Goal: Task Accomplishment & Management: Manage account settings

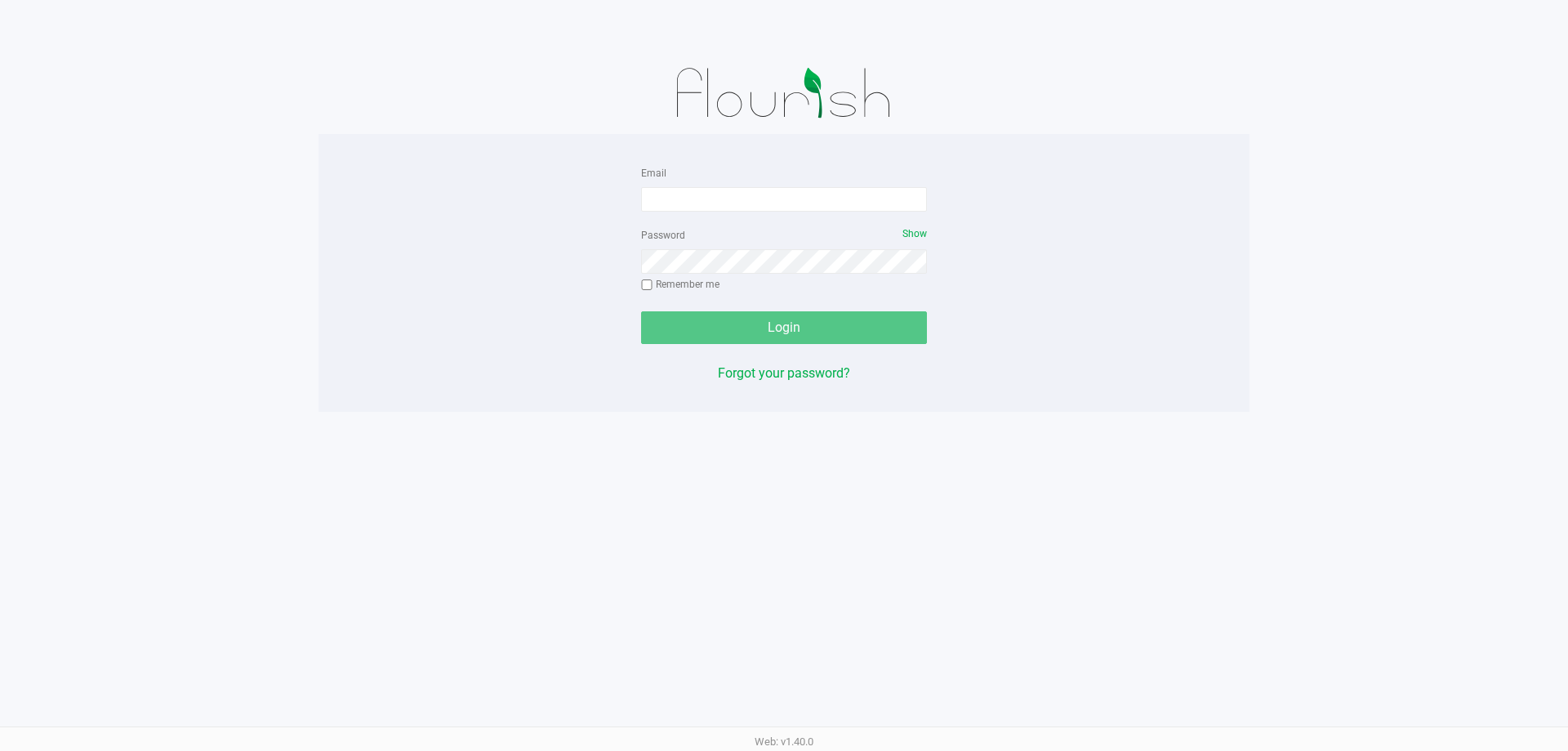
click at [726, 176] on div "Email" at bounding box center [784, 187] width 285 height 49
click at [724, 200] on input "Email" at bounding box center [784, 199] width 285 height 25
type input "[EMAIL_ADDRESS][DOMAIN_NAME]"
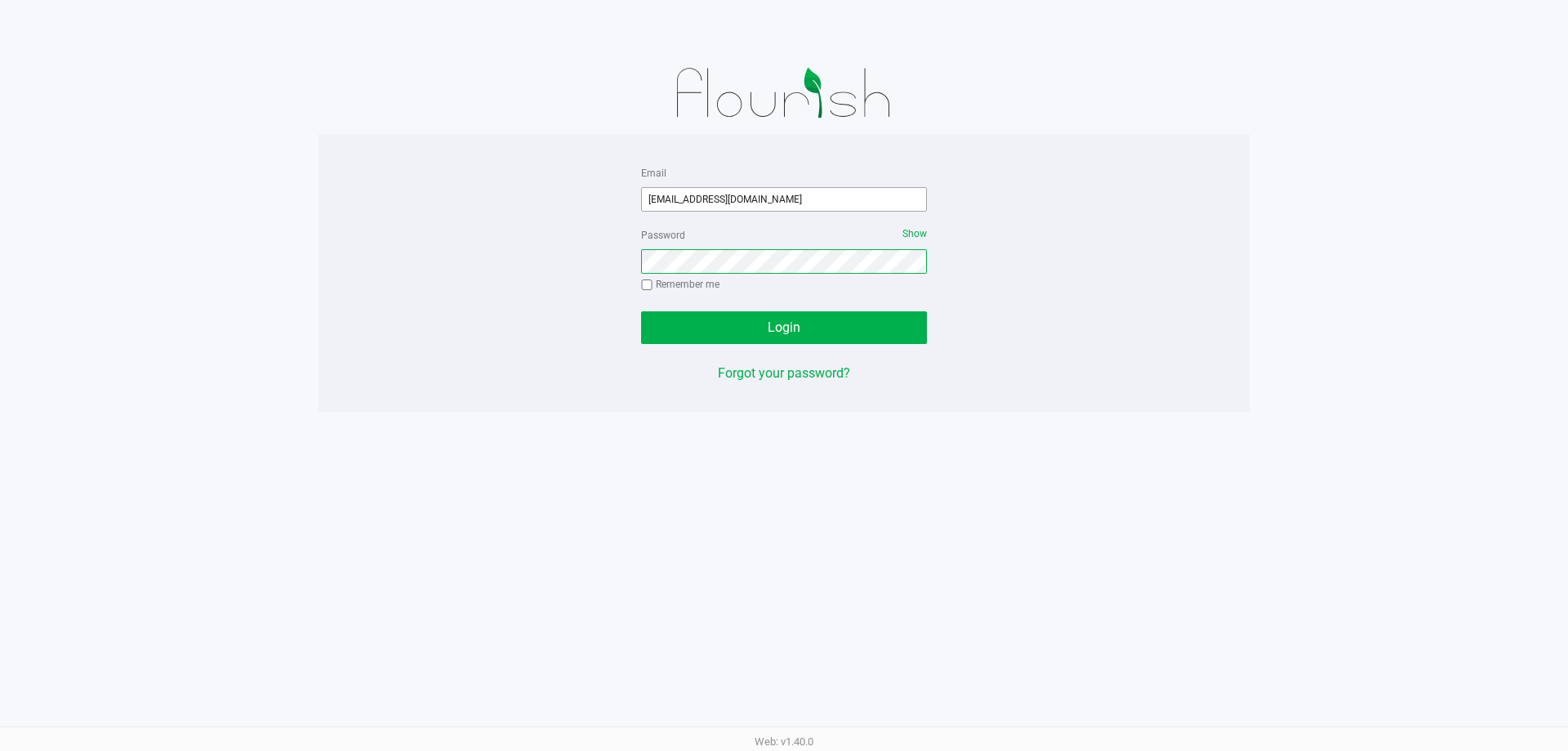
click at [641, 311] on button "Login" at bounding box center [784, 327] width 285 height 32
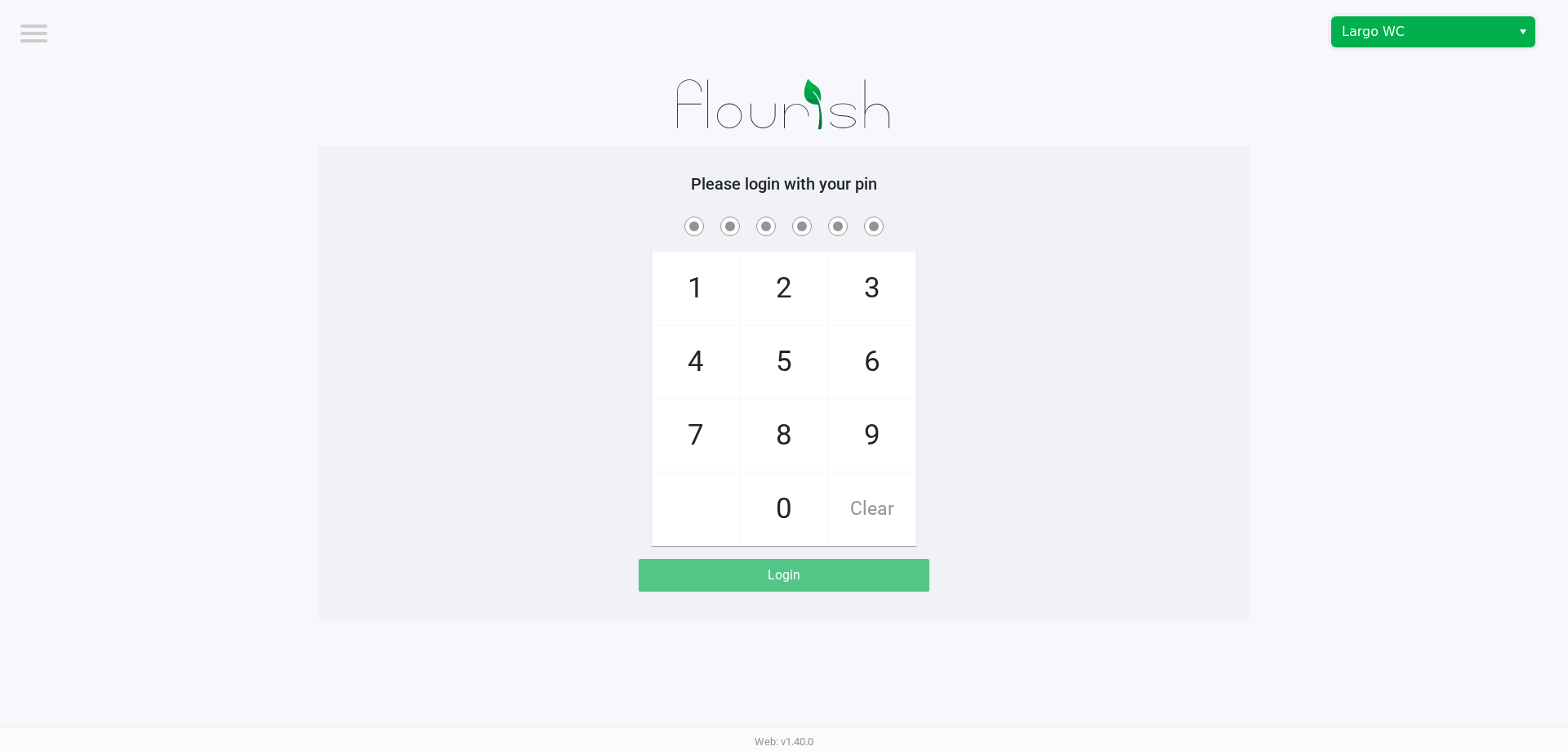
click at [1414, 31] on span "Largo WC" at bounding box center [1422, 31] width 159 height 20
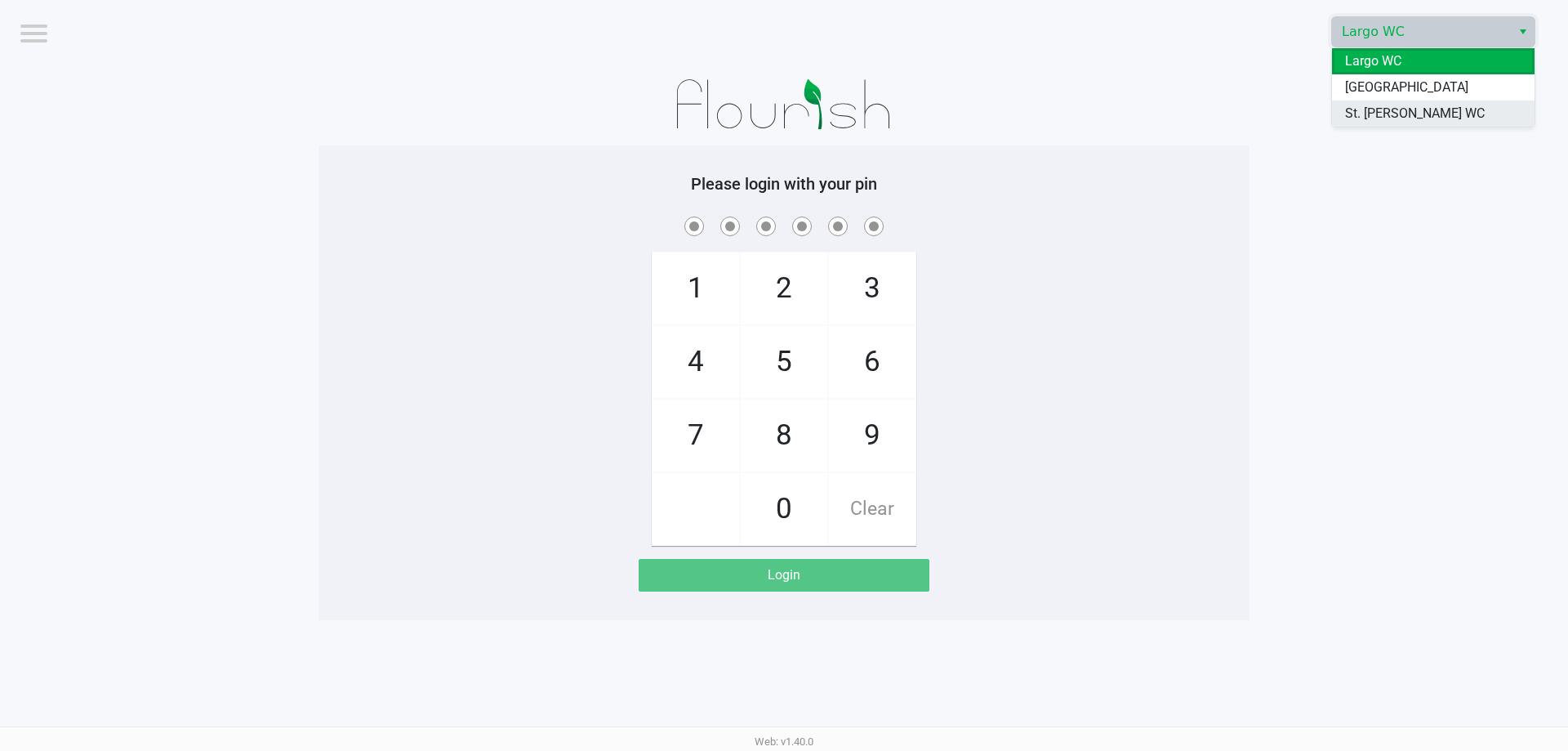
click at [1403, 103] on span "St. [PERSON_NAME] WC" at bounding box center [1415, 113] width 140 height 20
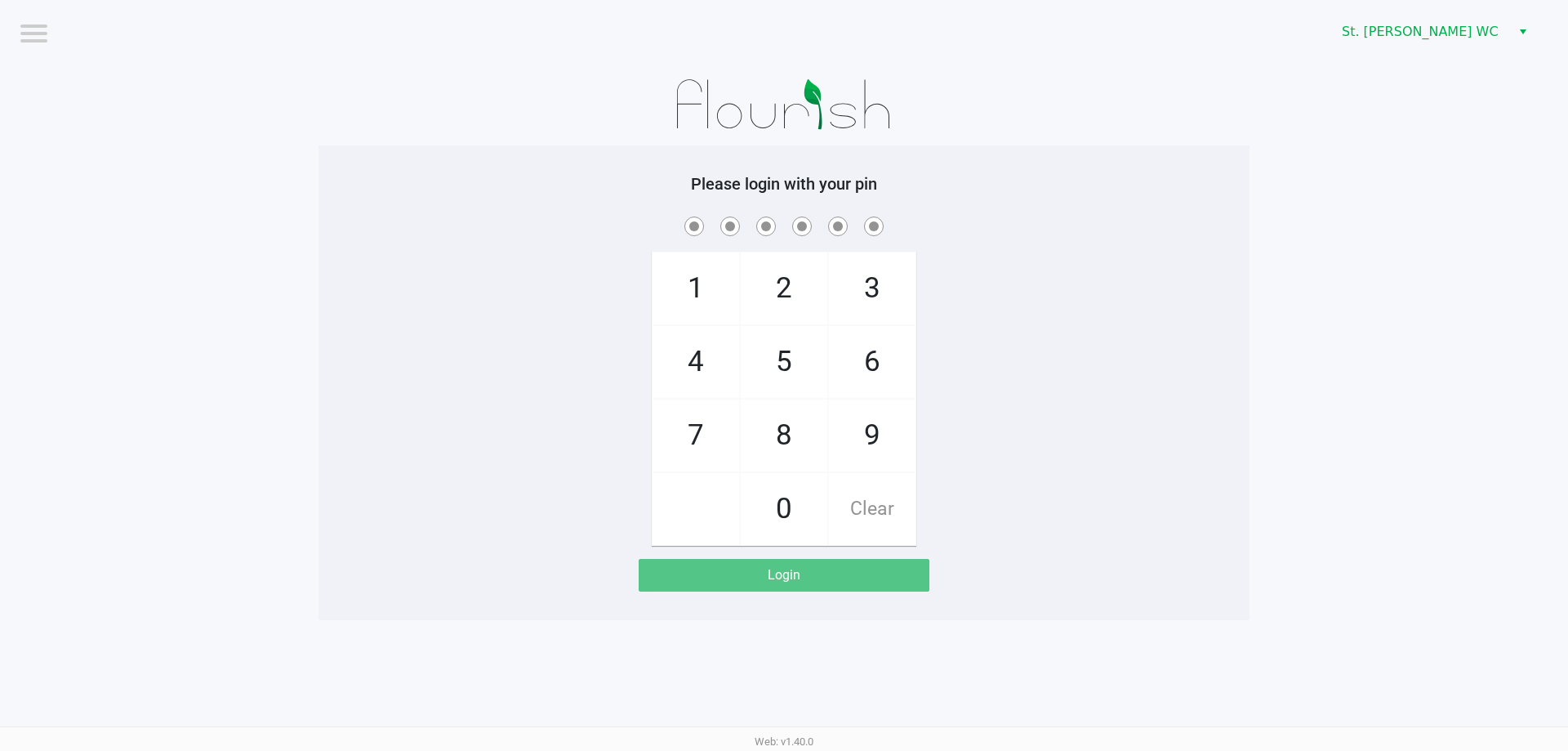
click at [1396, 106] on app-pos-login-wrapper "Logout St. [PERSON_NAME] WC Please login with your pin 1 4 7 2 5 8 0 3 6 9 Clea…" at bounding box center [784, 310] width 1568 height 620
checkbox input "true"
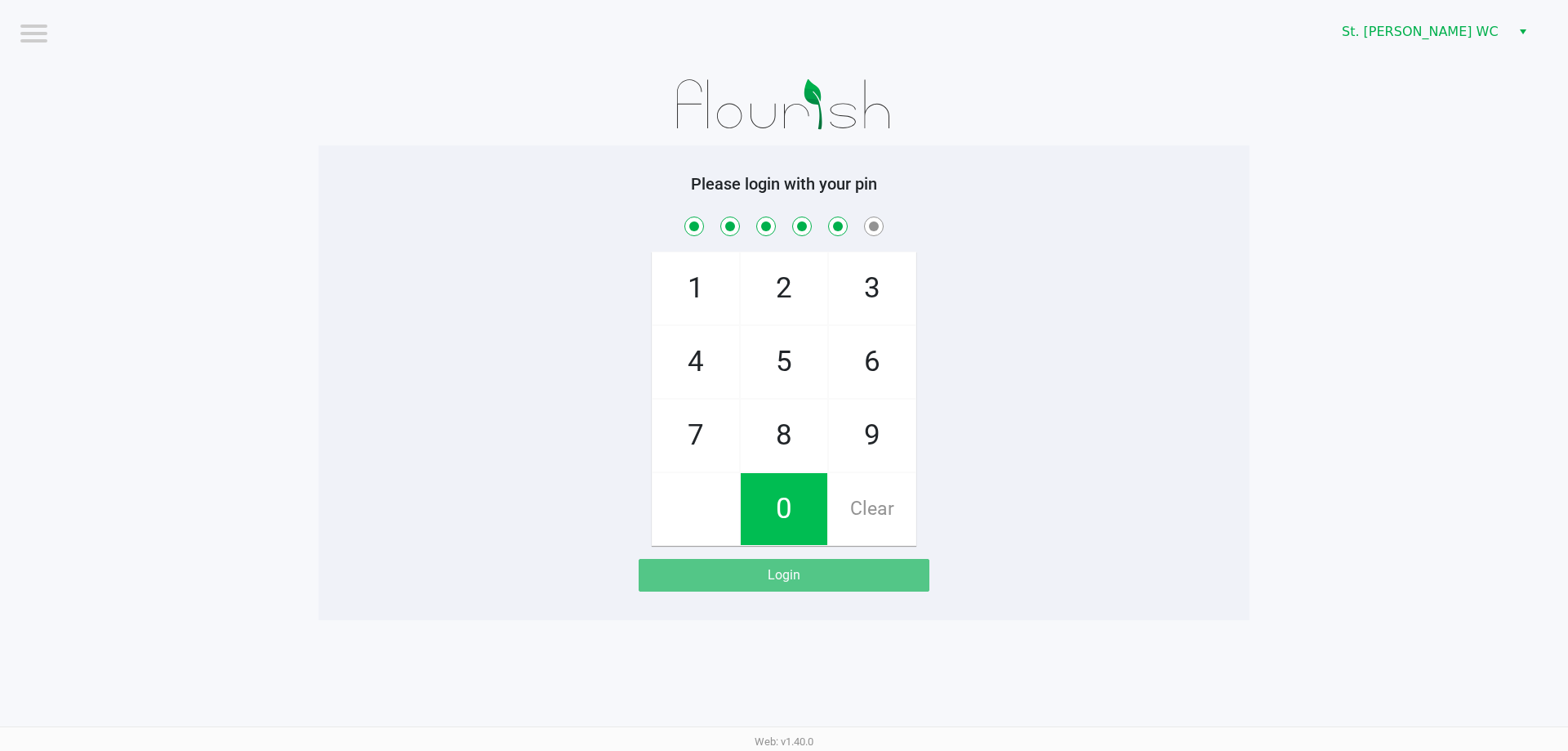
checkbox input "true"
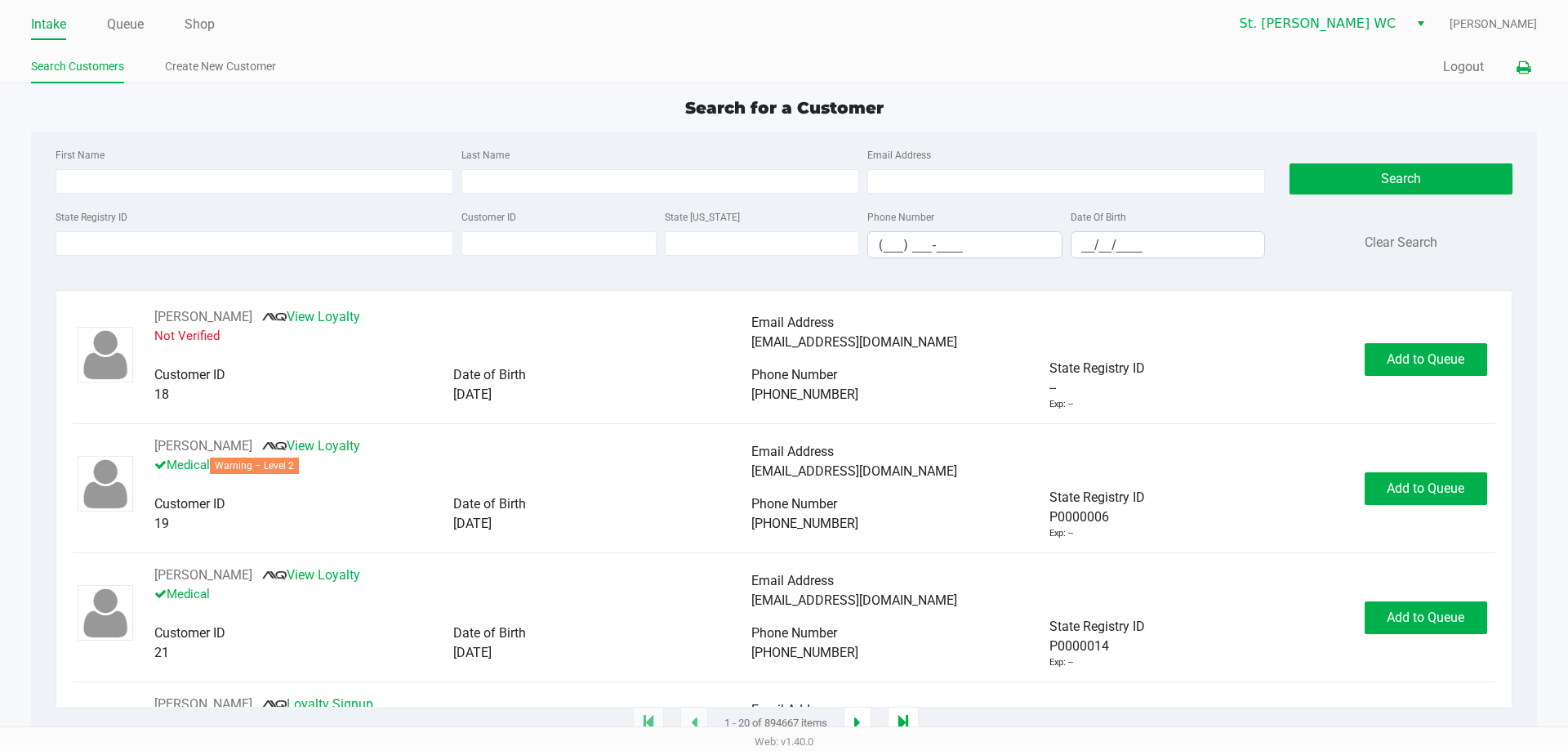
click at [1521, 72] on icon at bounding box center [1524, 68] width 14 height 12
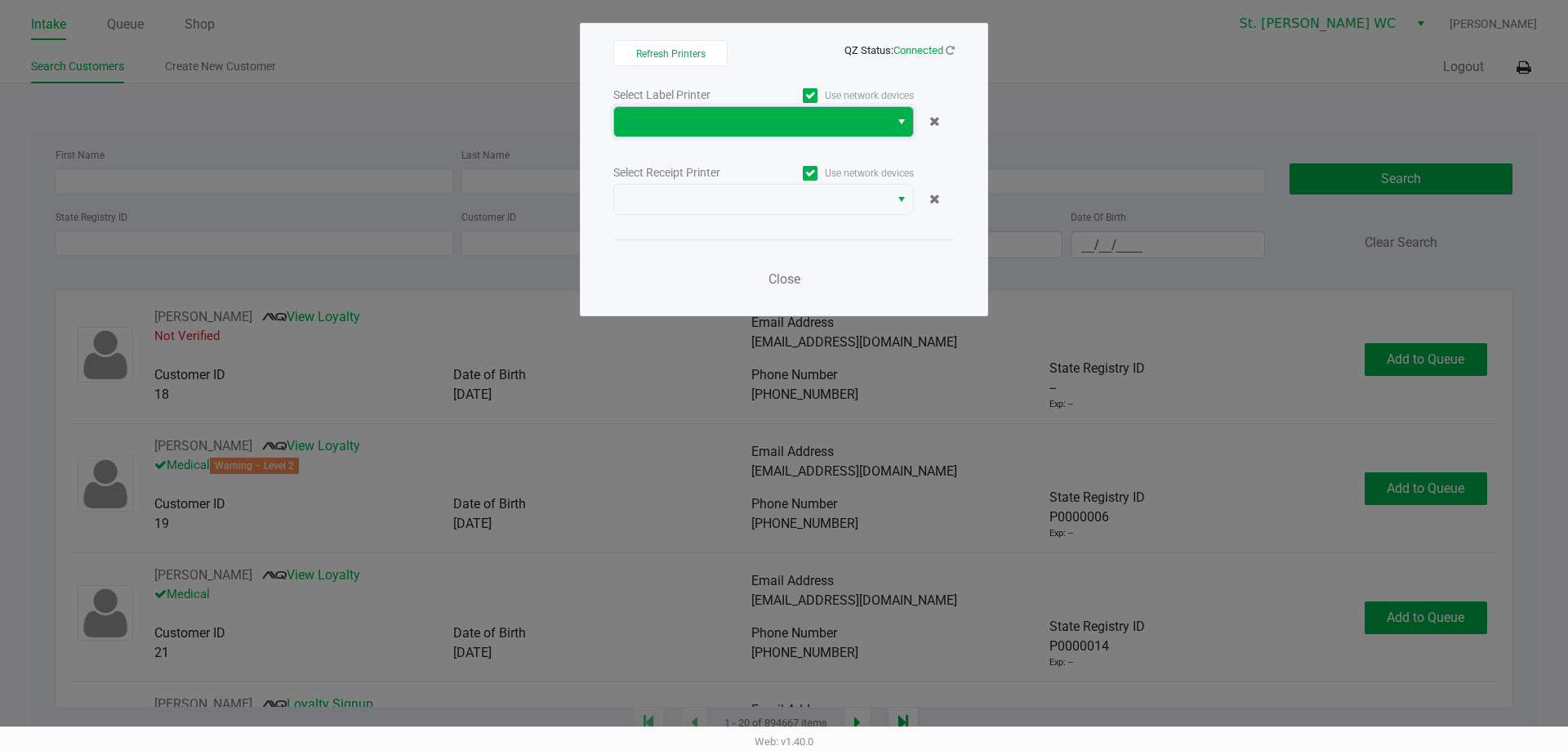
click at [847, 119] on span at bounding box center [752, 122] width 256 height 20
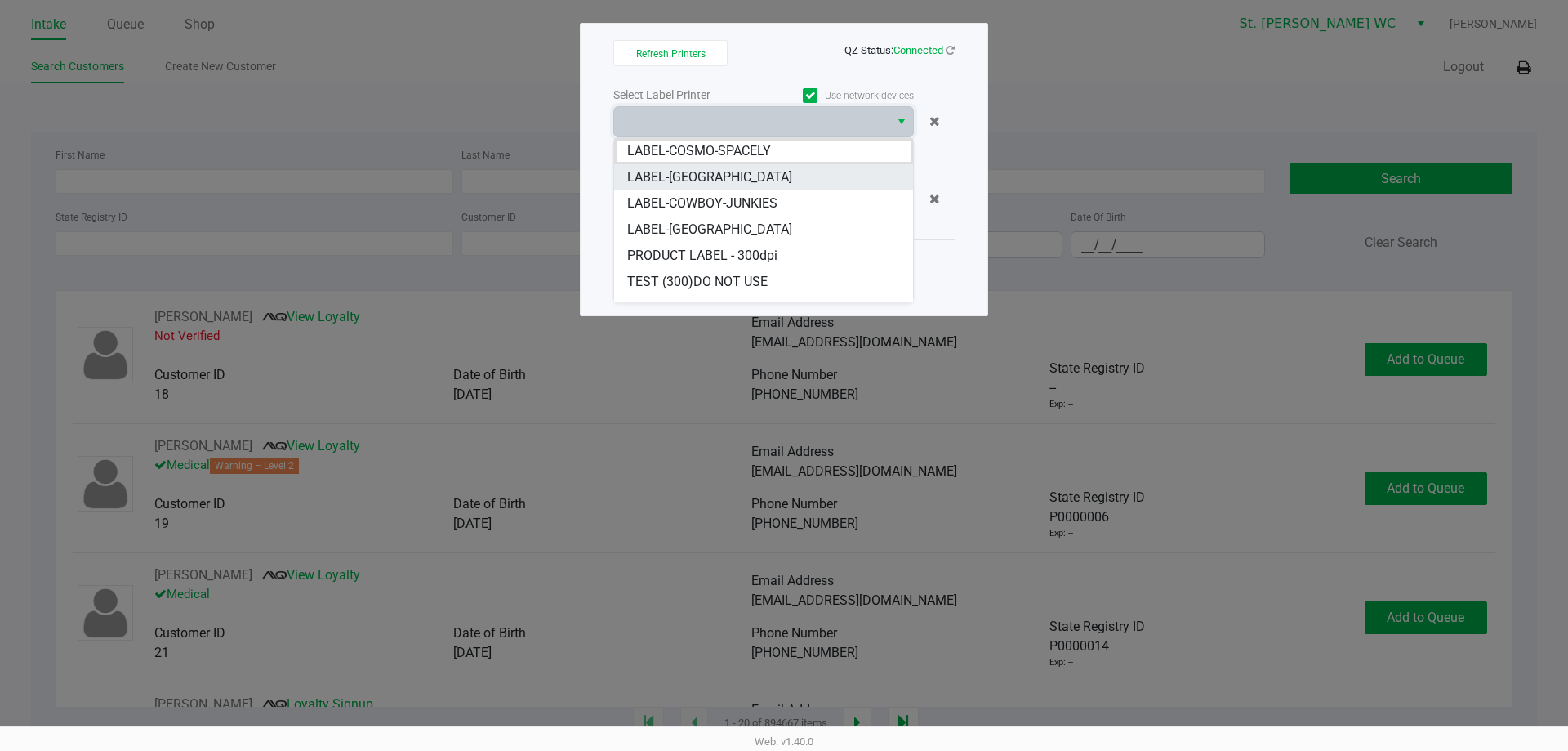
click at [804, 167] on li "LABEL-[GEOGRAPHIC_DATA]" at bounding box center [764, 177] width 299 height 27
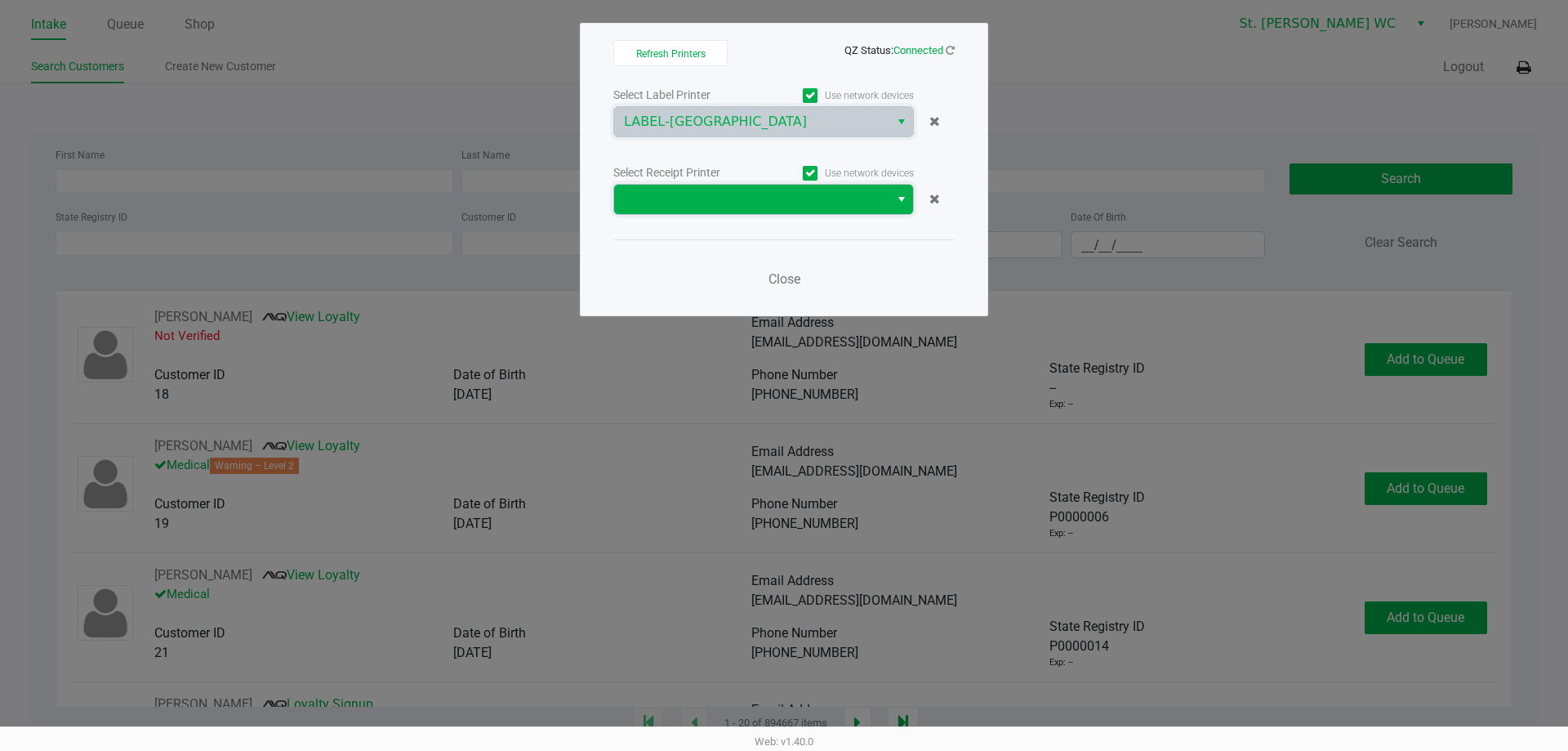
click at [798, 213] on span at bounding box center [752, 200] width 276 height 30
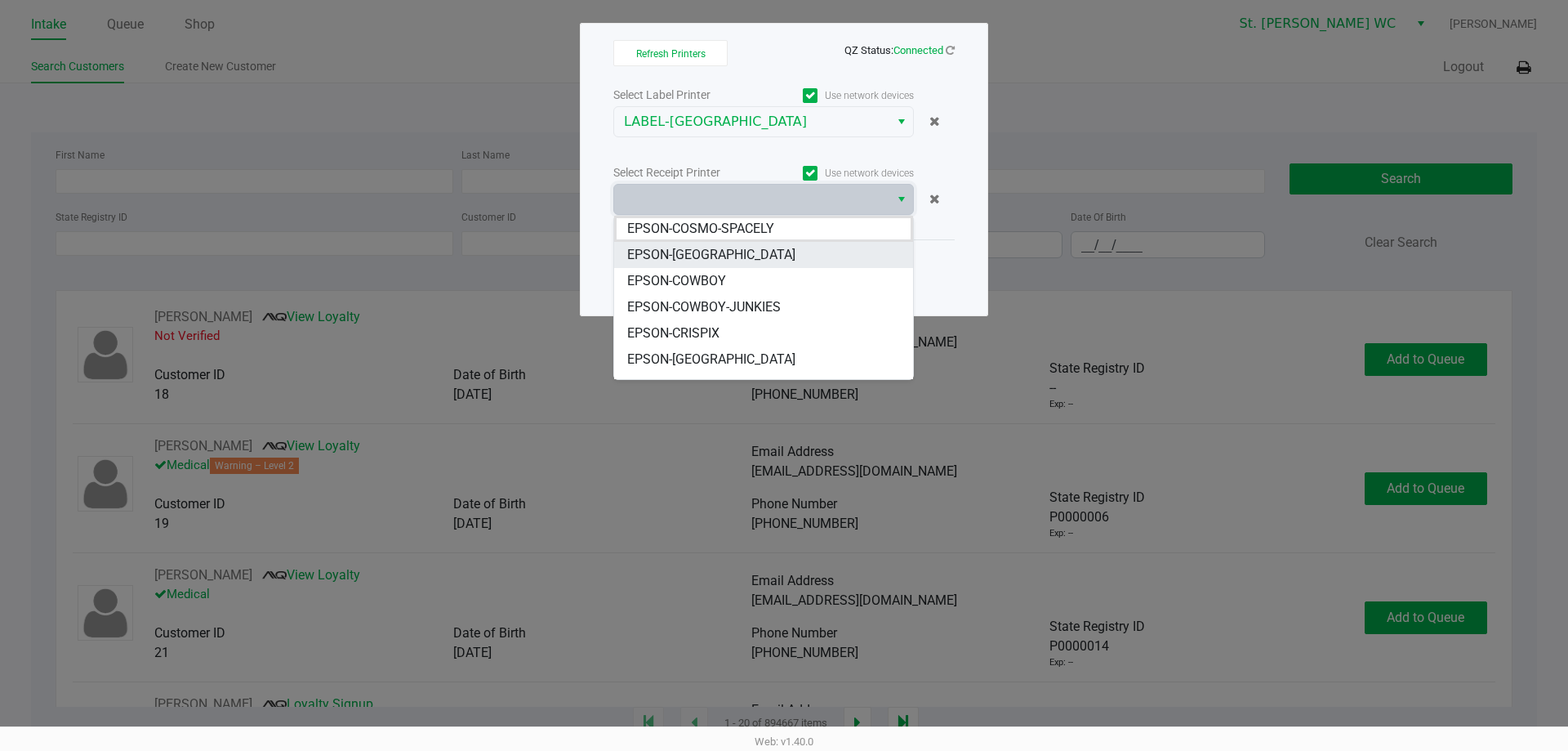
click at [798, 247] on li "EPSON-[GEOGRAPHIC_DATA]" at bounding box center [764, 255] width 299 height 27
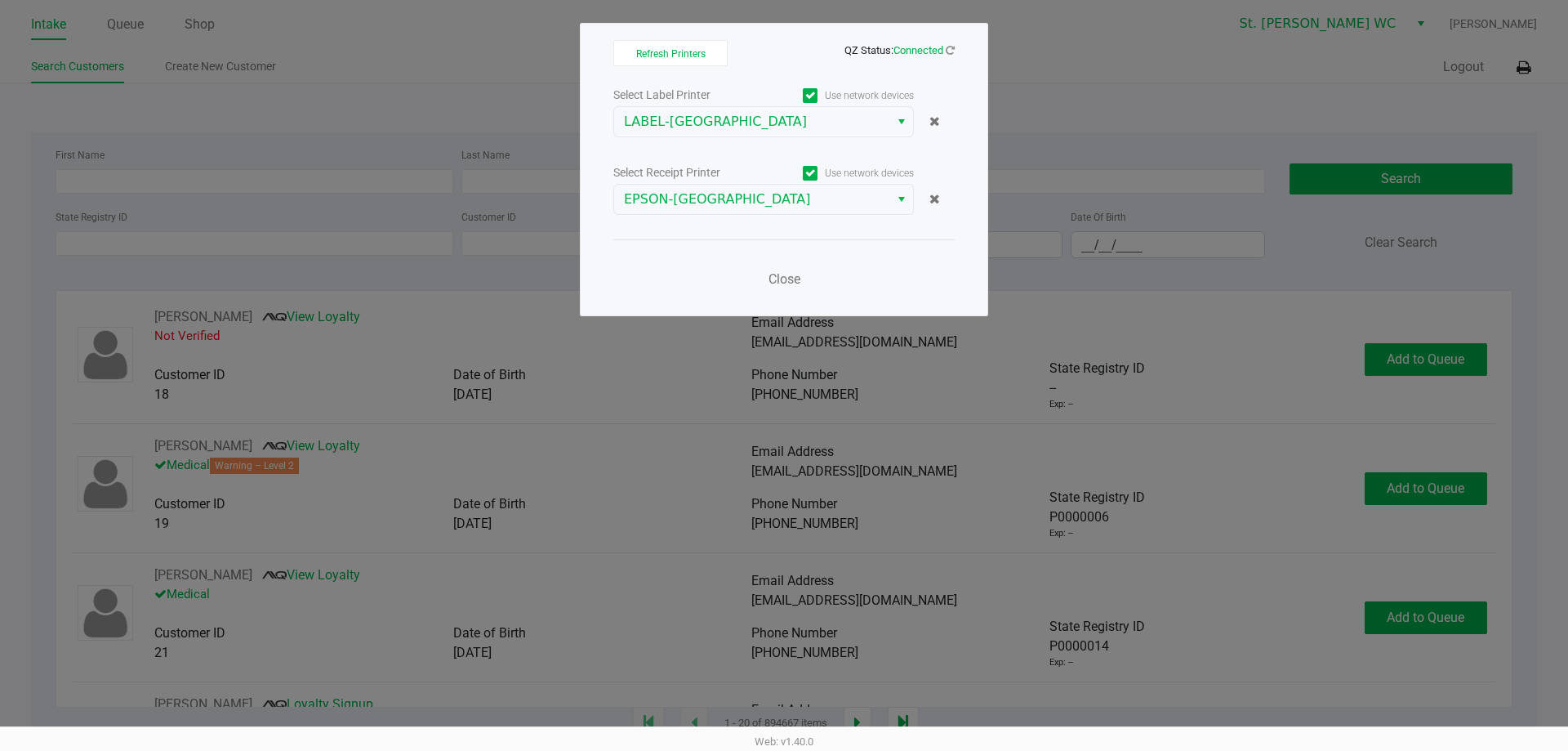
click at [798, 247] on div "Close" at bounding box center [784, 269] width 342 height 60
click at [790, 293] on button "Close" at bounding box center [784, 279] width 49 height 32
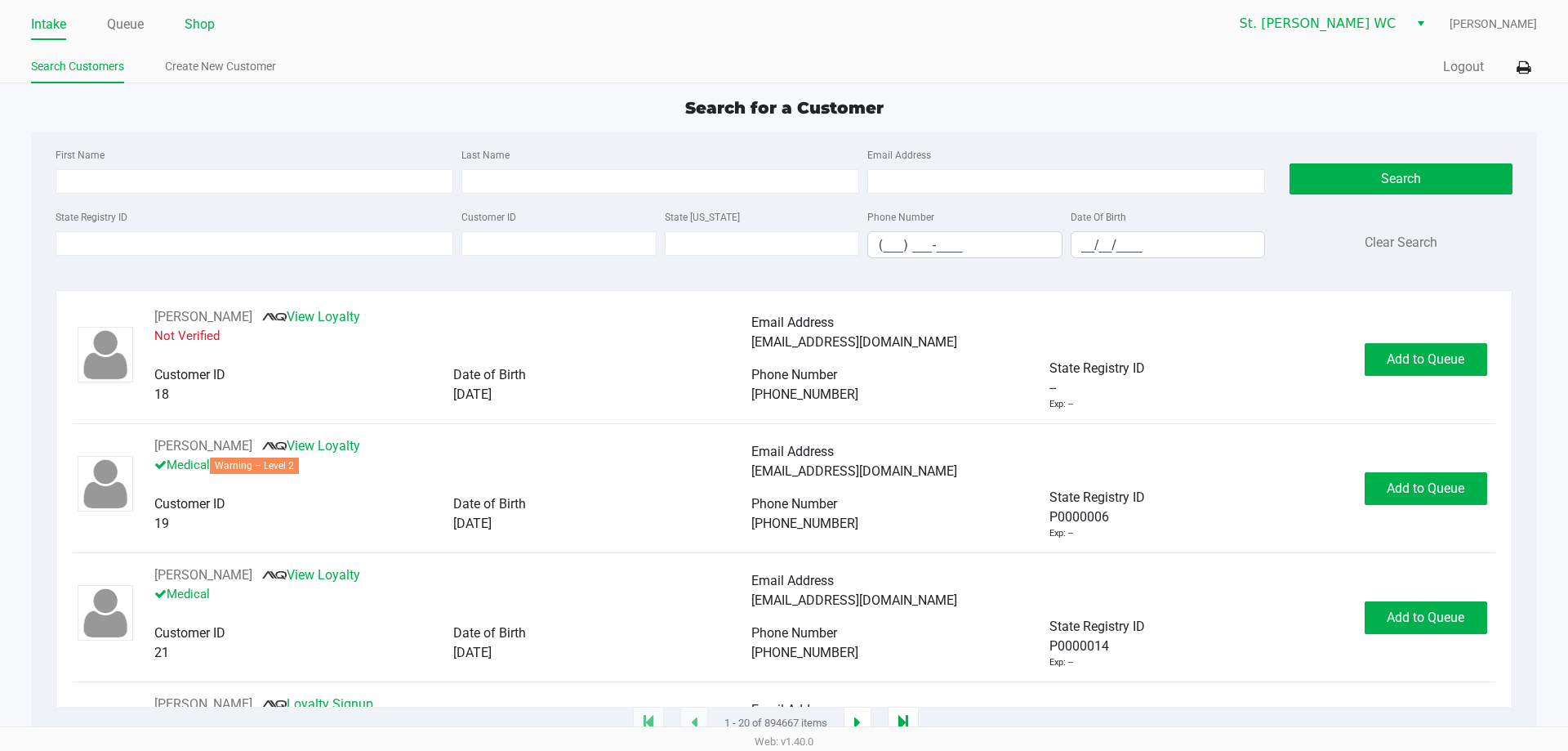
click at [202, 27] on link "Shop" at bounding box center [200, 24] width 31 height 23
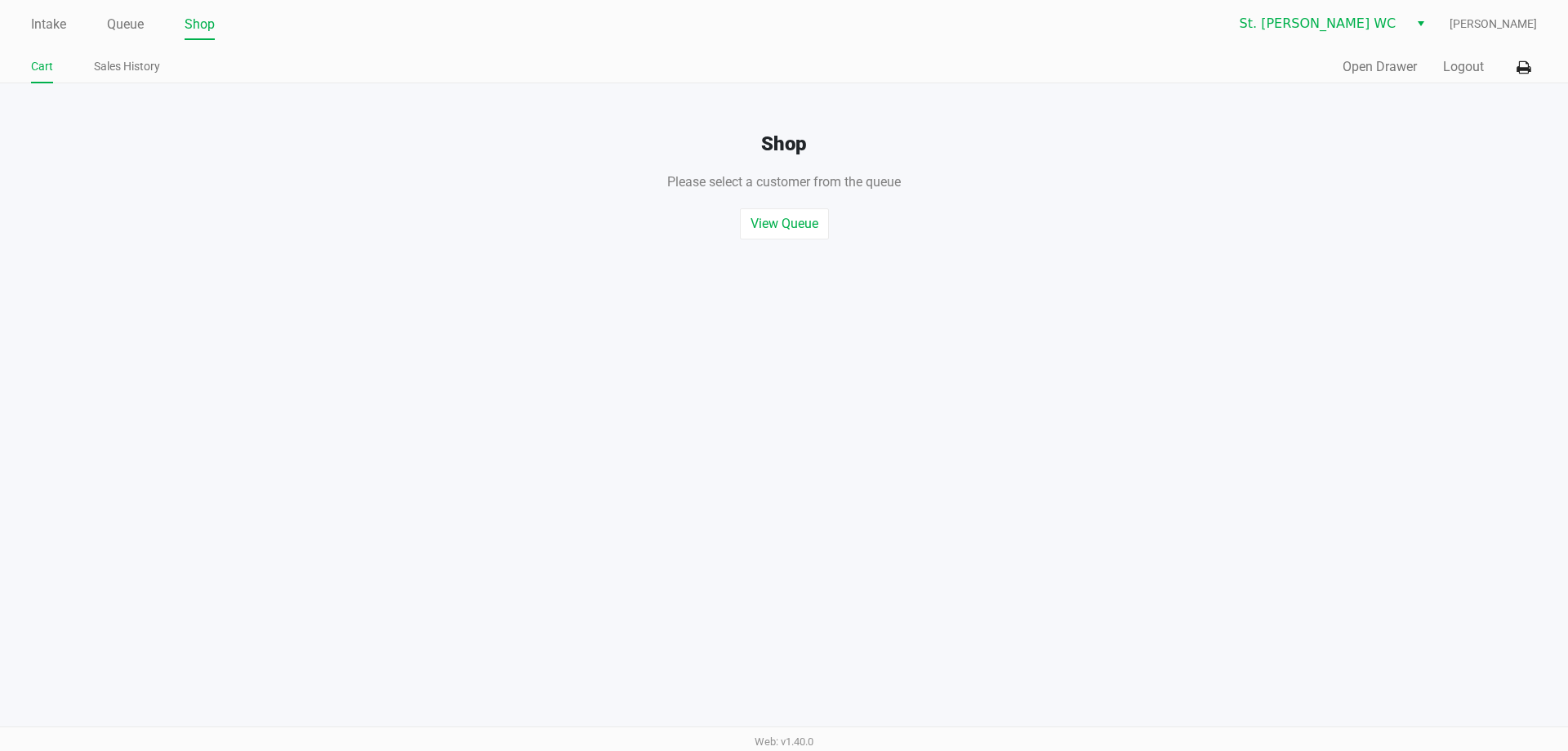
click at [1439, 80] on div "Quick Sale Open Drawer Logout" at bounding box center [1160, 67] width 753 height 31
click at [1464, 78] on div "Quick Sale Open Drawer Logout" at bounding box center [1160, 67] width 753 height 31
click at [1464, 66] on button "Logout" at bounding box center [1463, 67] width 40 height 20
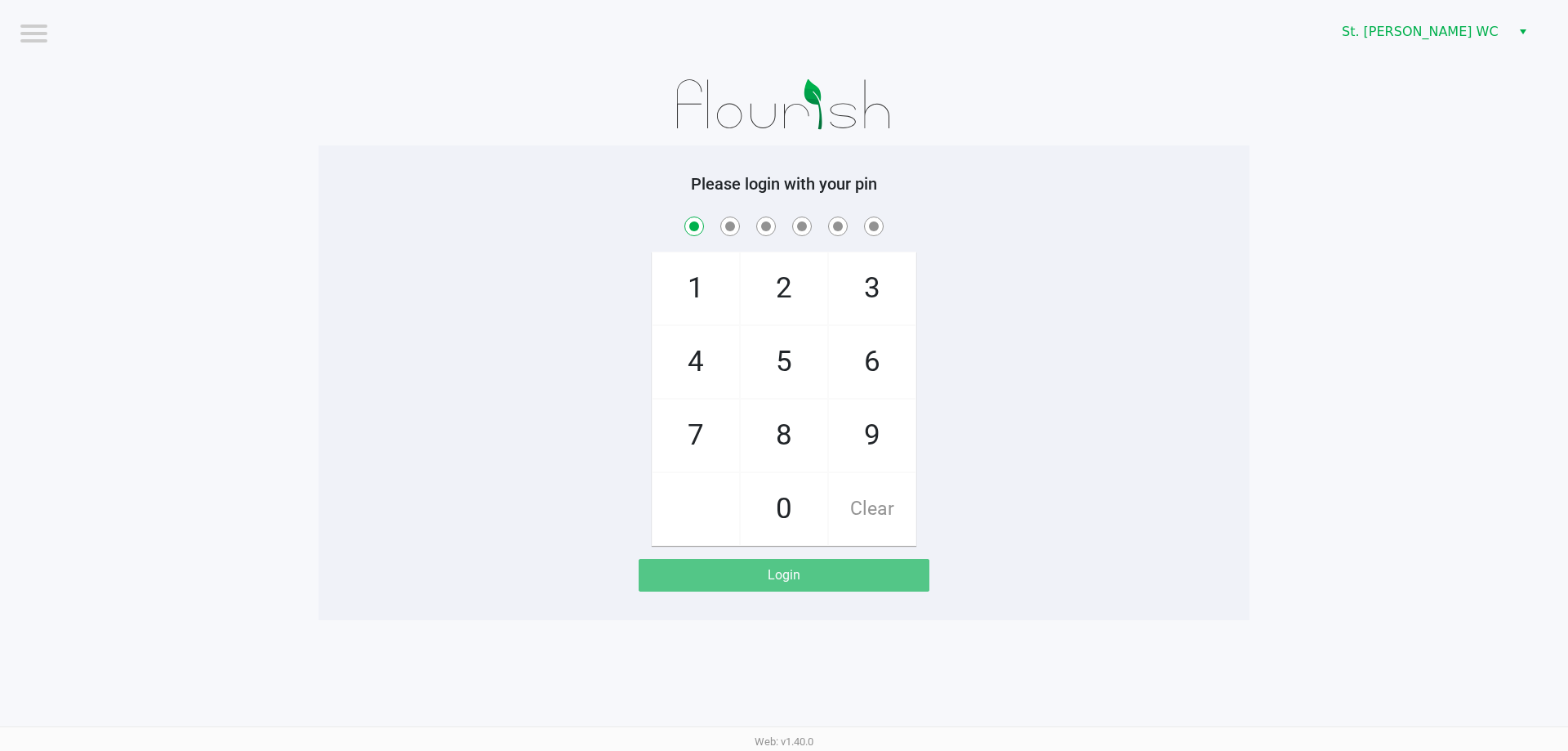
checkbox input "true"
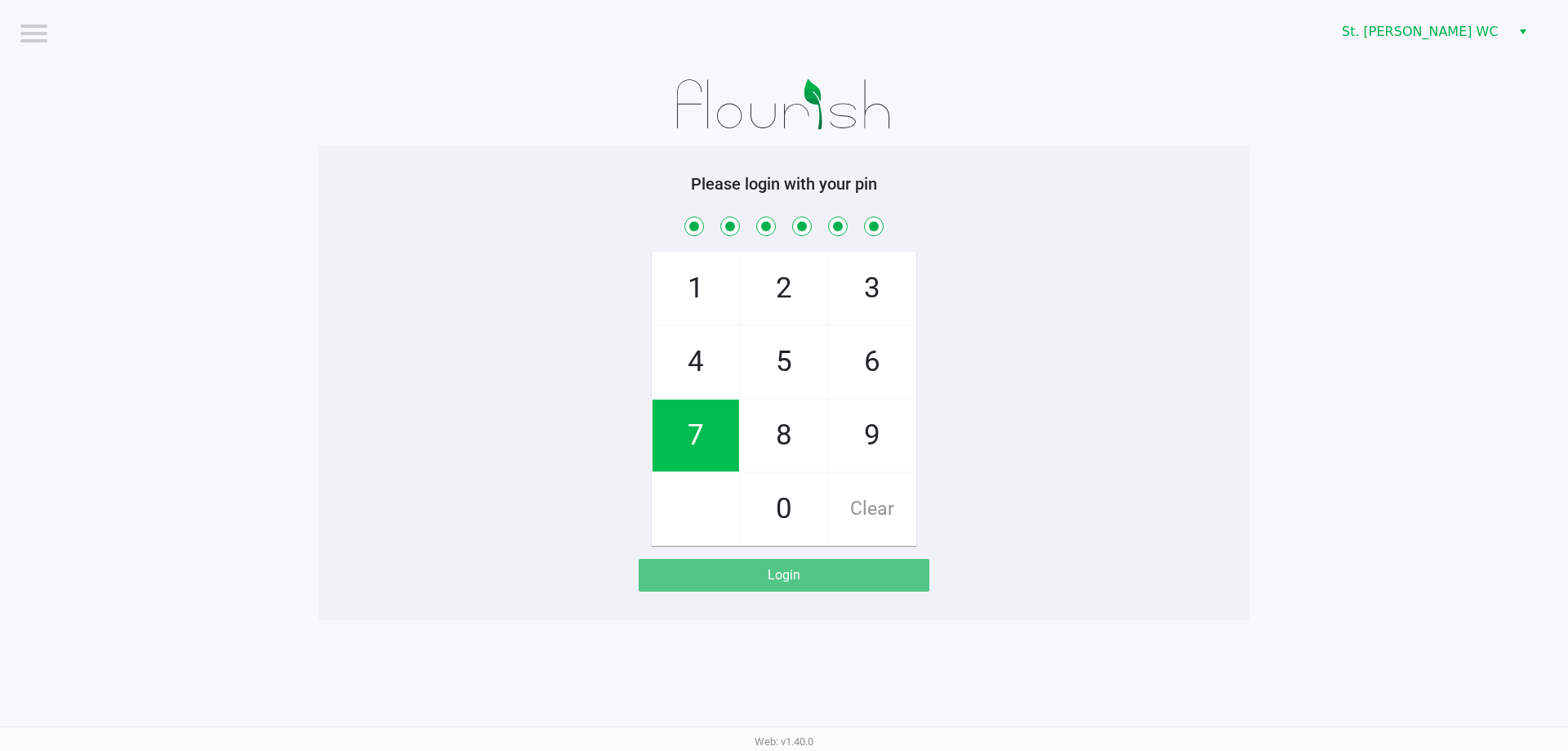
checkbox input "true"
